Goal: Navigation & Orientation: Find specific page/section

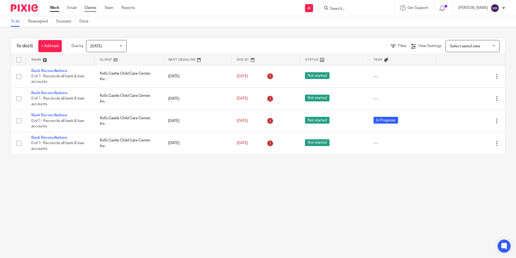
click at [91, 8] on link "Clients" at bounding box center [91, 7] width 12 height 5
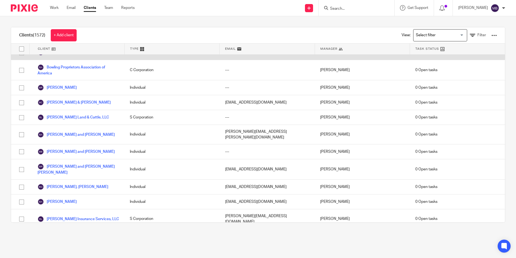
scroll to position [2134, 0]
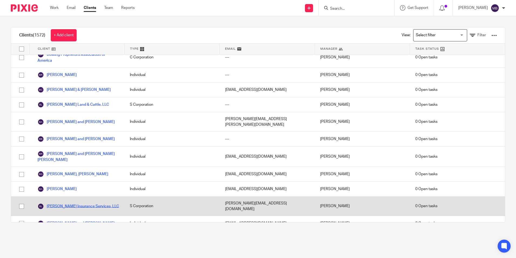
click at [79, 203] on link "[PERSON_NAME] Insurance Services, LLC" at bounding box center [79, 206] width 82 height 6
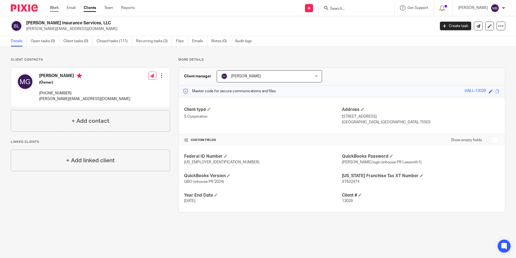
click at [56, 8] on link "Work" at bounding box center [54, 7] width 9 height 5
